Goal: Complete application form

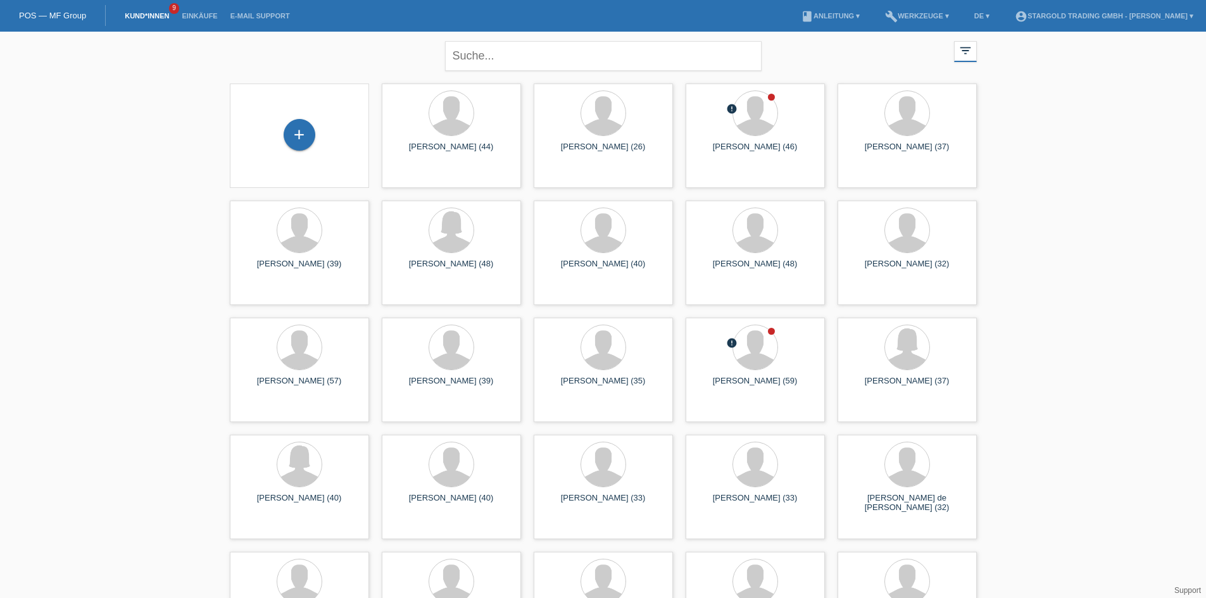
click at [282, 137] on div "+" at bounding box center [299, 136] width 119 height 34
click at [295, 137] on div "+" at bounding box center [300, 135] width 32 height 32
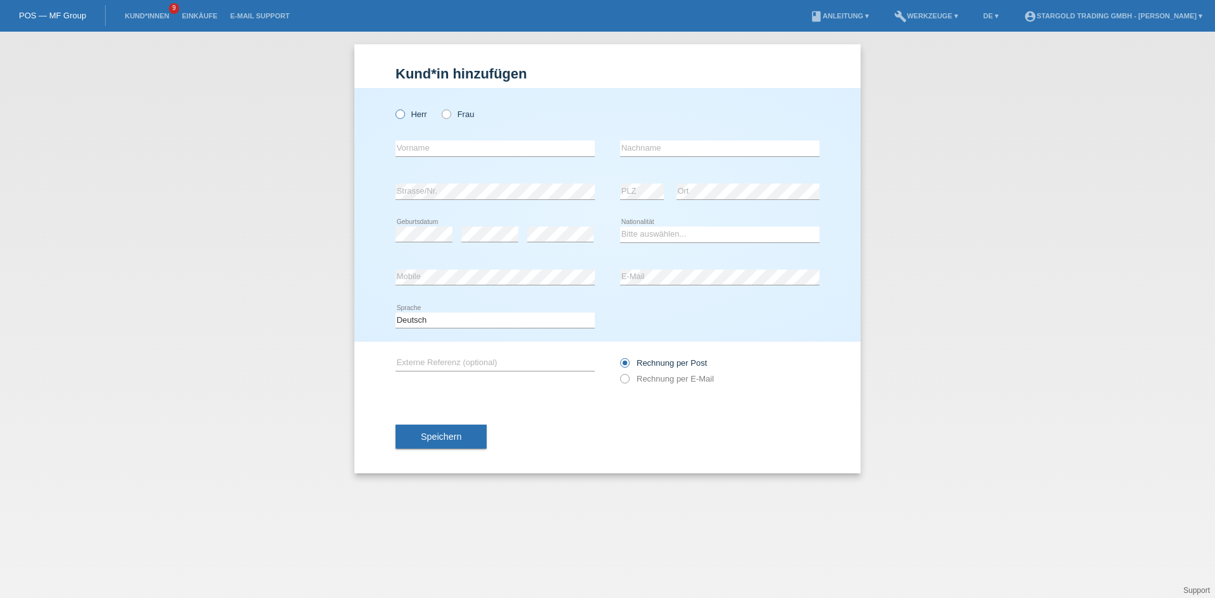
click at [420, 119] on label "Herr" at bounding box center [412, 113] width 32 height 9
click at [404, 118] on input "Herr" at bounding box center [400, 113] width 8 height 8
radio input "true"
click at [477, 151] on input "text" at bounding box center [495, 149] width 199 height 16
paste input "Stefano"
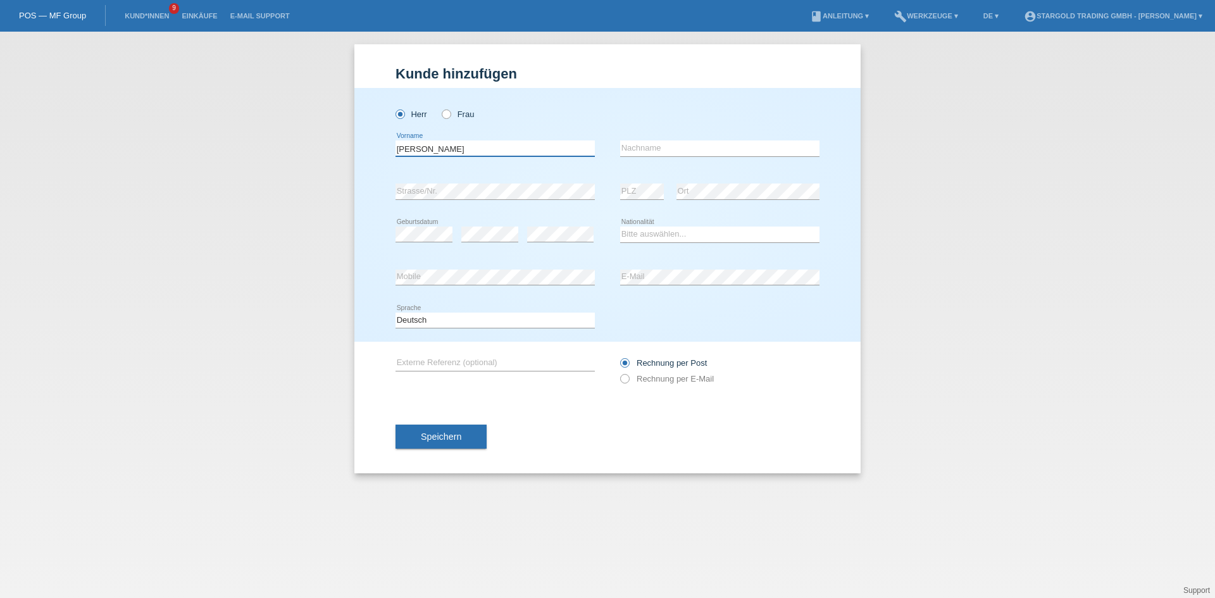
type input "Stefano"
click at [682, 146] on input "text" at bounding box center [719, 149] width 199 height 16
paste input "Geri"
type input "Geri"
click at [493, 242] on icon at bounding box center [489, 242] width 57 height 1
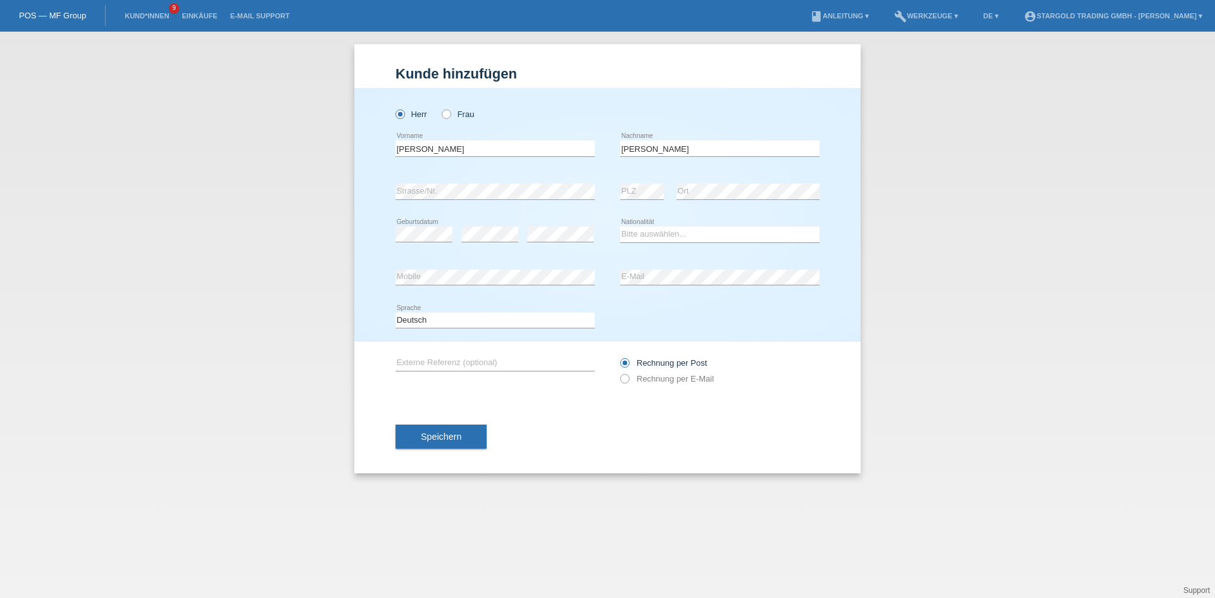
click at [549, 251] on div "error" at bounding box center [560, 234] width 66 height 43
click at [755, 235] on select "Bitte auswählen... Schweiz Deutschland Liechtenstein Österreich ------------ Af…" at bounding box center [719, 234] width 199 height 15
select select "IT"
click at [620, 227] on select "Bitte auswählen... Schweiz Deutschland Liechtenstein Österreich ------------ Af…" at bounding box center [719, 234] width 199 height 15
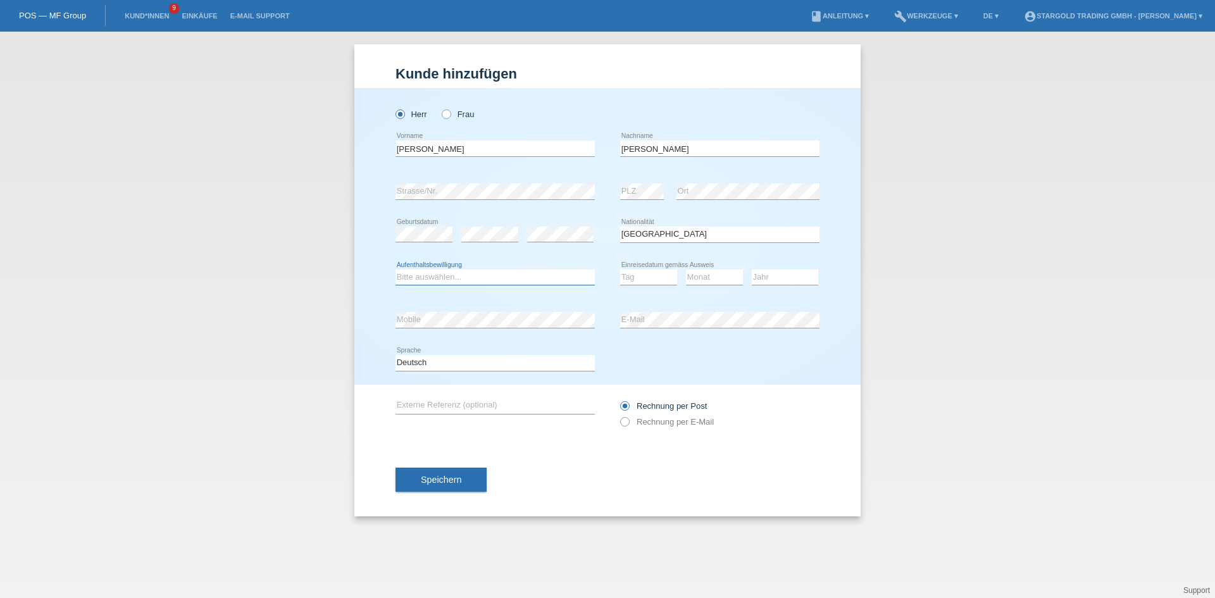
click at [510, 278] on select "Bitte auswählen... C B B - Flüchtlingsstatus Andere" at bounding box center [495, 277] width 199 height 15
select select "C"
click at [396, 270] on select "Bitte auswählen... C B B - Flüchtlingsstatus Andere" at bounding box center [495, 277] width 199 height 15
click at [649, 270] on select "Tag 01 02 03 04 05 06 07 08 09 10 11" at bounding box center [648, 277] width 57 height 15
select select "18"
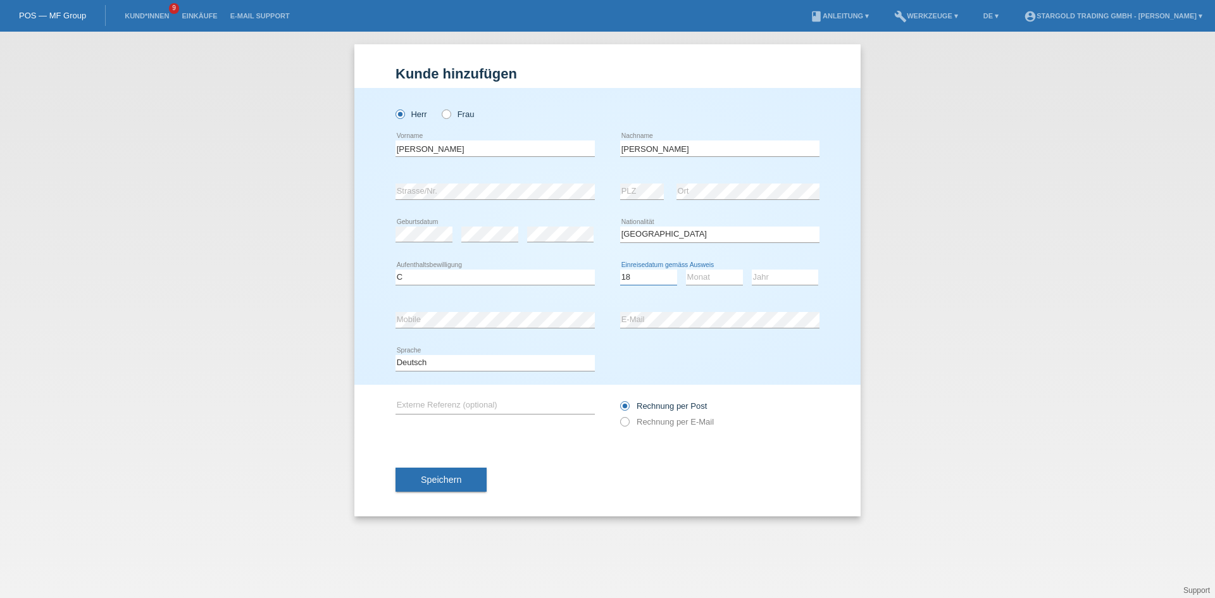
click at [620, 270] on select "Tag 01 02 03 04 05 06 07 08 09 10 11" at bounding box center [648, 277] width 57 height 15
click at [720, 277] on select "Monat 01 02 03 04 05 06 07 08 09 10 11" at bounding box center [714, 277] width 57 height 15
select select "05"
click at [686, 270] on select "Monat 01 02 03 04 05 06 07 08 09 10 11" at bounding box center [714, 277] width 57 height 15
drag, startPoint x: 784, startPoint y: 276, endPoint x: 784, endPoint y: 284, distance: 8.2
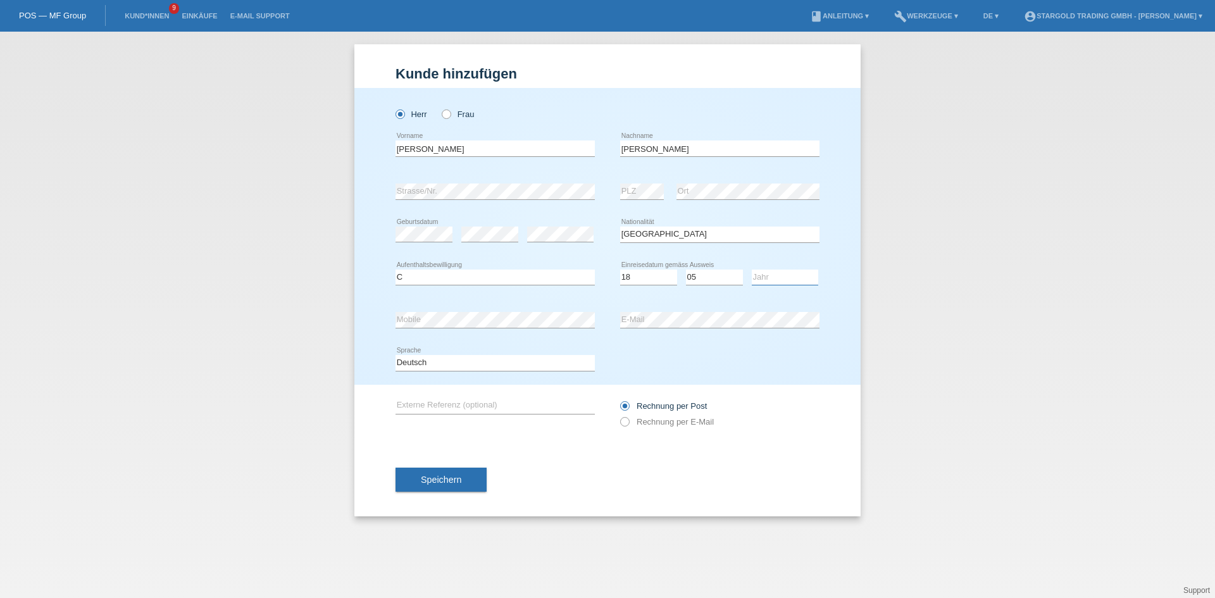
click at [784, 276] on select "Jahr 2025 2024 2023 2022 2021 2020 2019 2018 2017 2016 2015 2014 2013 2012 2011…" at bounding box center [785, 277] width 66 height 15
select select "1992"
click at [752, 270] on select "Jahr 2025 2024 2023 2022 2021 2020 2019 2018 2017 2016 2015 2014 2013 2012 2011…" at bounding box center [785, 277] width 66 height 15
click at [701, 360] on div "Deutsch Français Italiano English error Sprache" at bounding box center [608, 363] width 424 height 43
click at [675, 425] on label "Rechnung per E-Mail" at bounding box center [667, 421] width 94 height 9
